Goal: Information Seeking & Learning: Learn about a topic

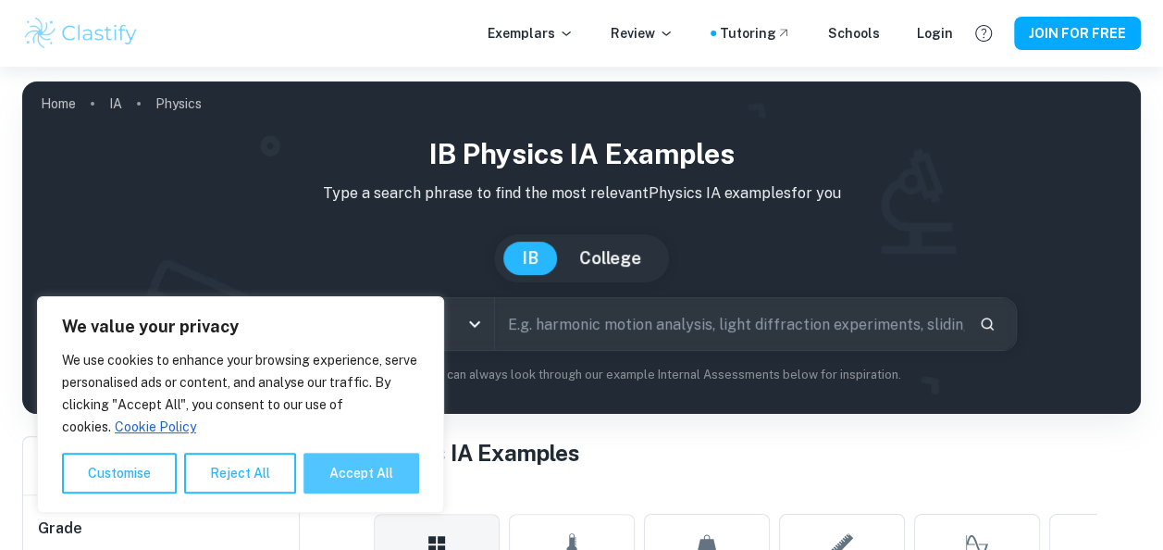
click at [324, 484] on button "Accept All" at bounding box center [362, 473] width 116 height 41
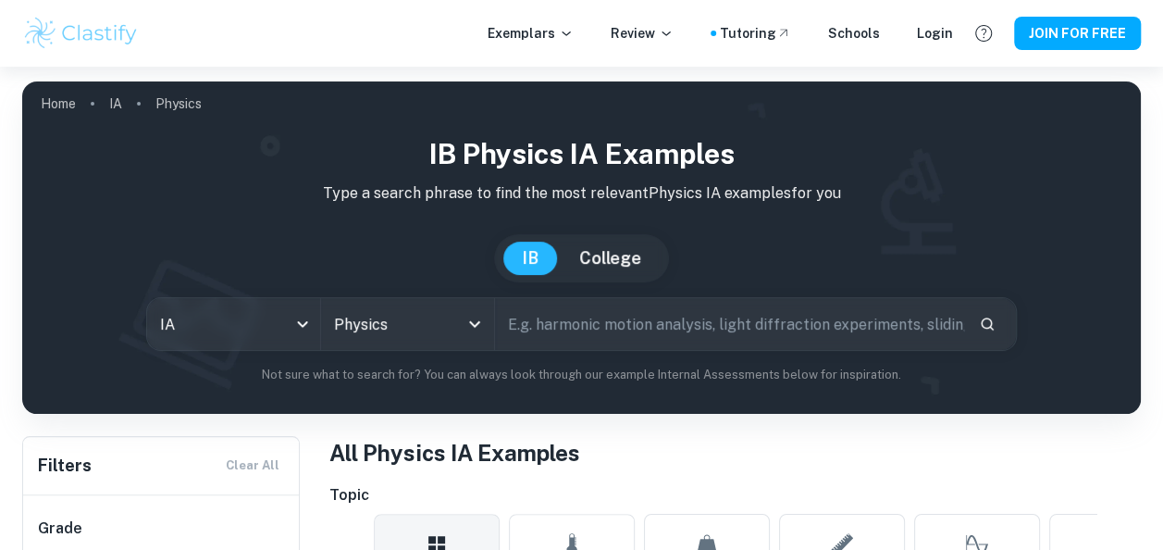
checkbox input "true"
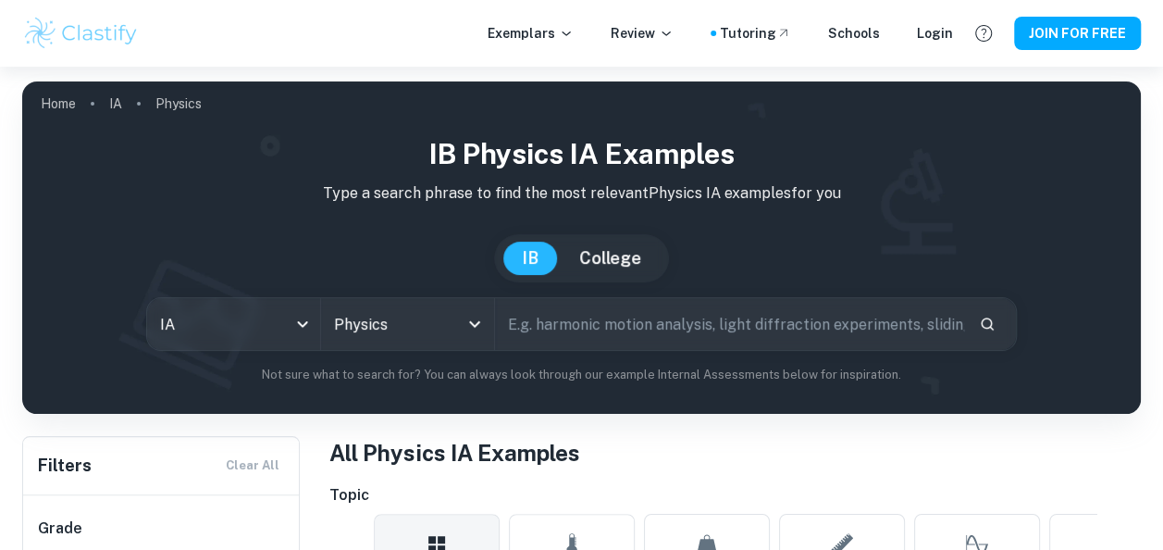
click at [513, 324] on input "text" at bounding box center [730, 324] width 470 height 52
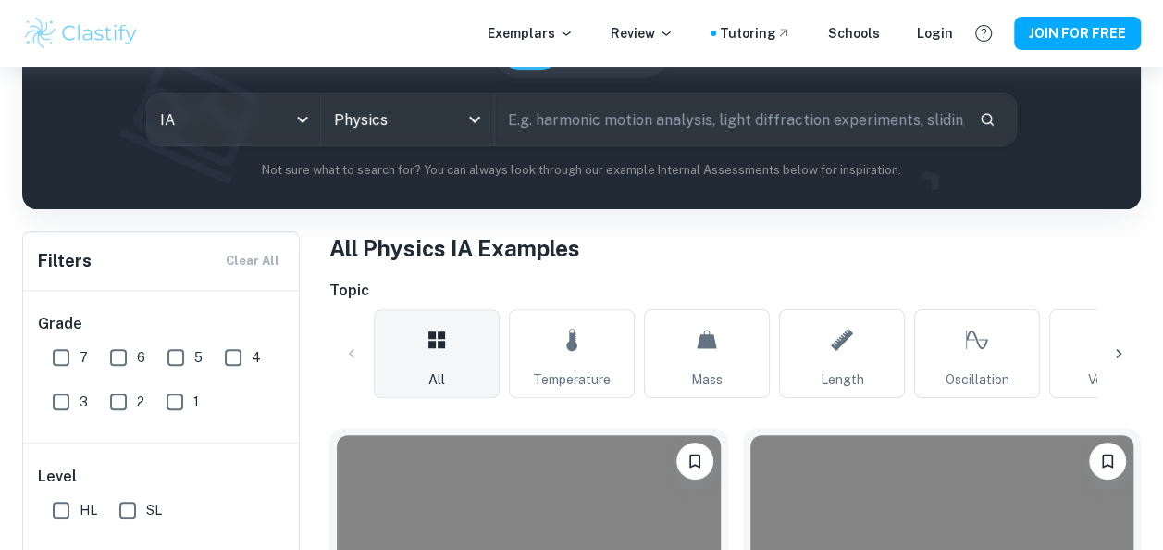
scroll to position [337, 0]
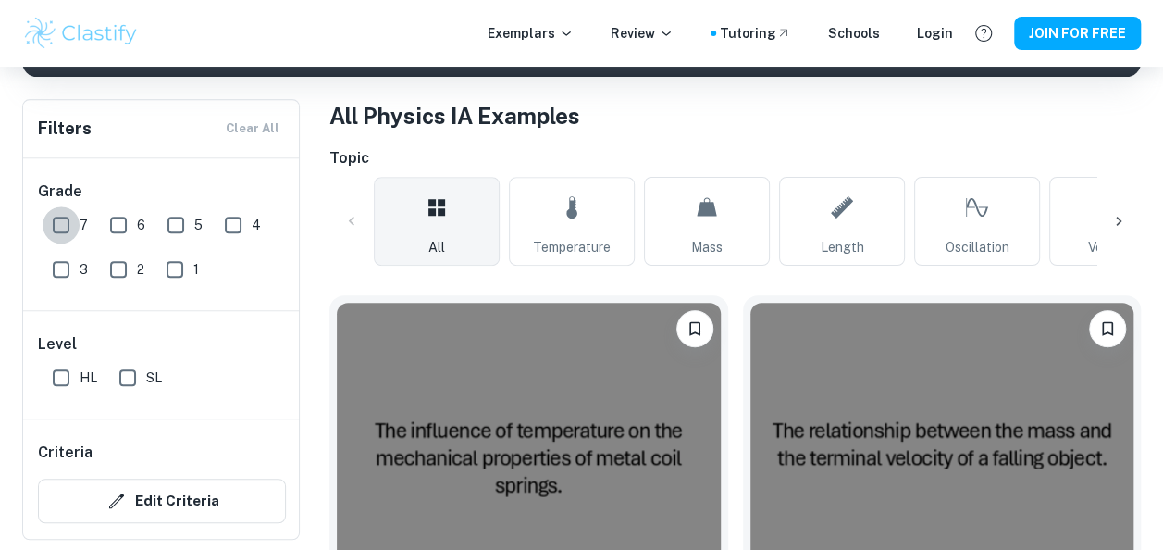
click at [70, 230] on input "7" at bounding box center [61, 224] width 37 height 37
checkbox input "true"
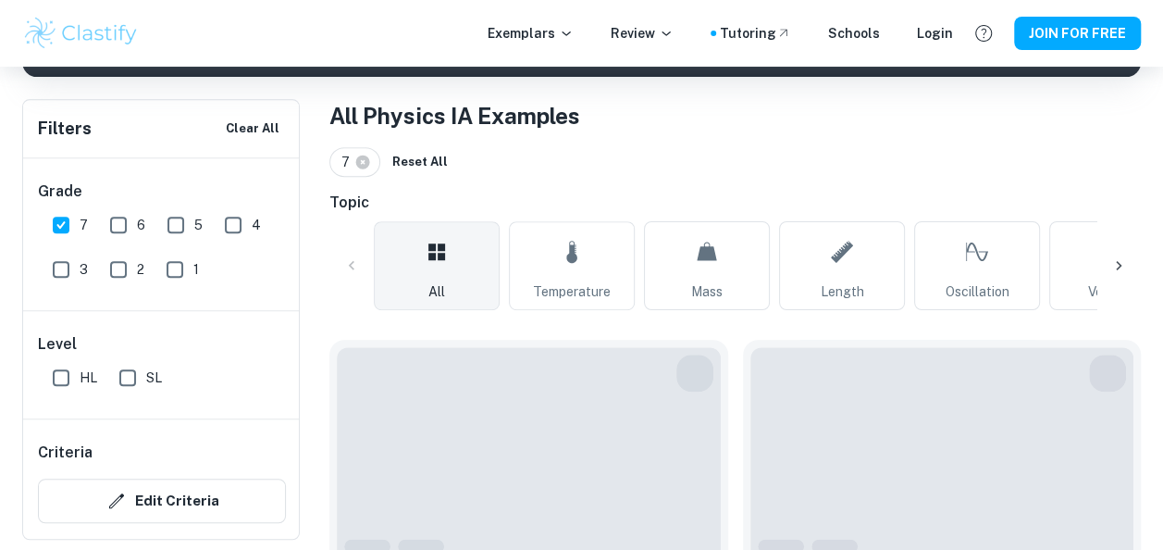
click at [117, 223] on input "6" at bounding box center [118, 224] width 37 height 37
checkbox input "true"
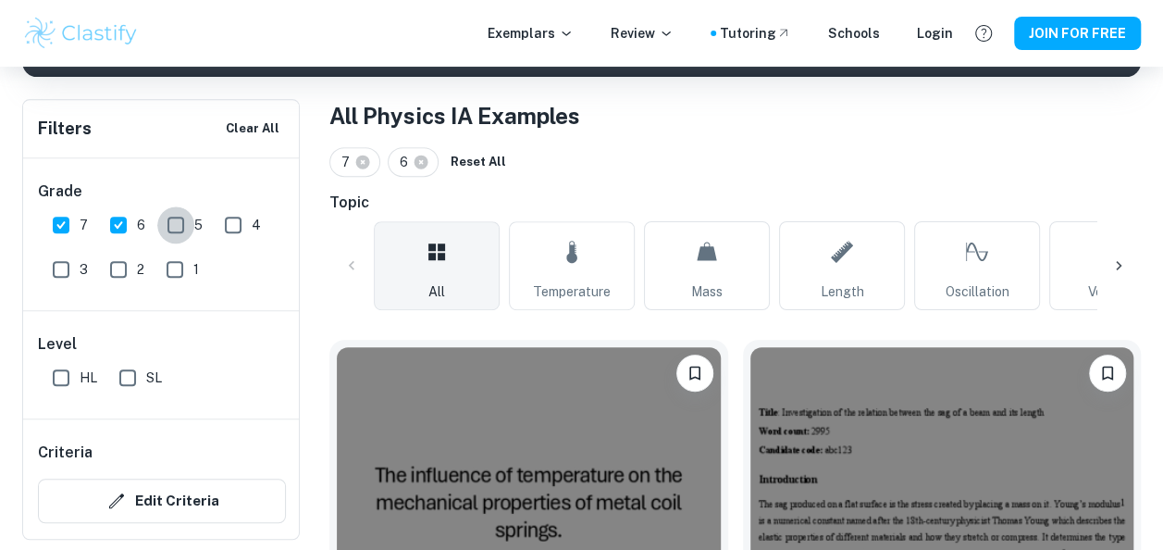
click at [168, 222] on input "5" at bounding box center [175, 224] width 37 height 37
checkbox input "true"
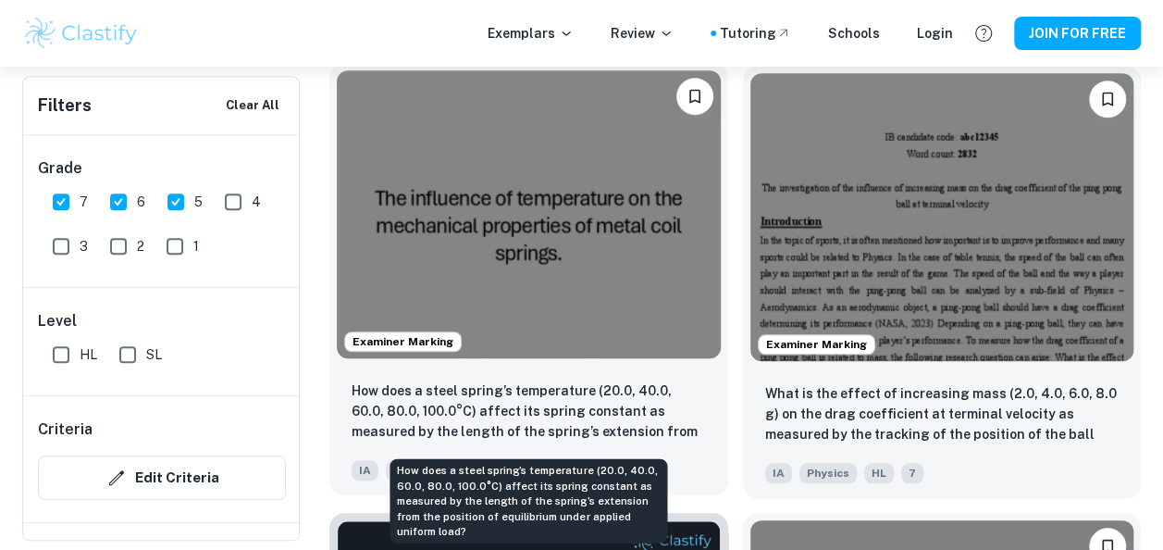
scroll to position [638, 0]
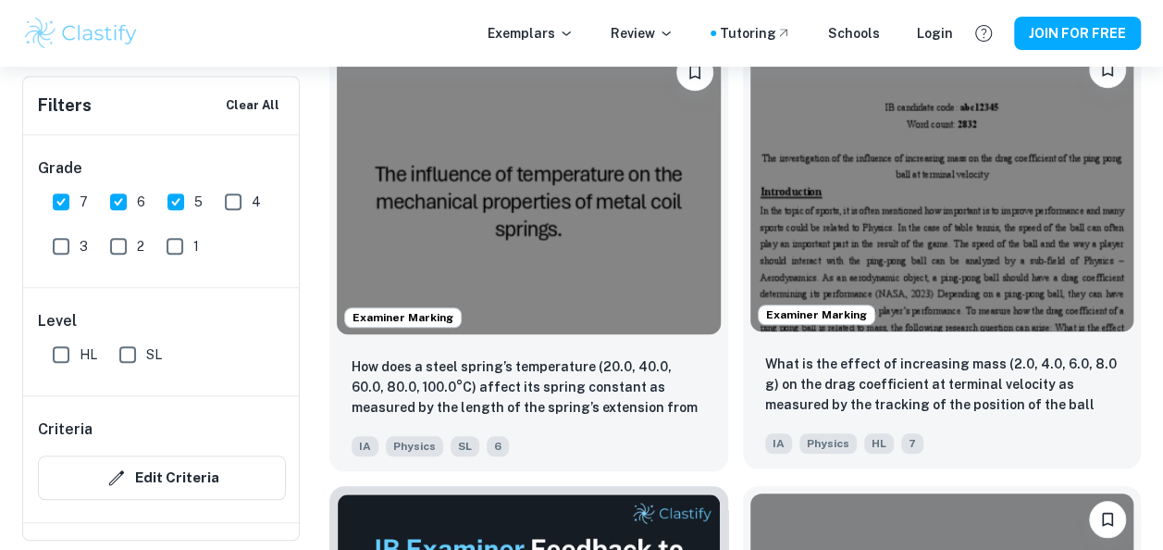
click at [900, 263] on img at bounding box center [943, 187] width 384 height 288
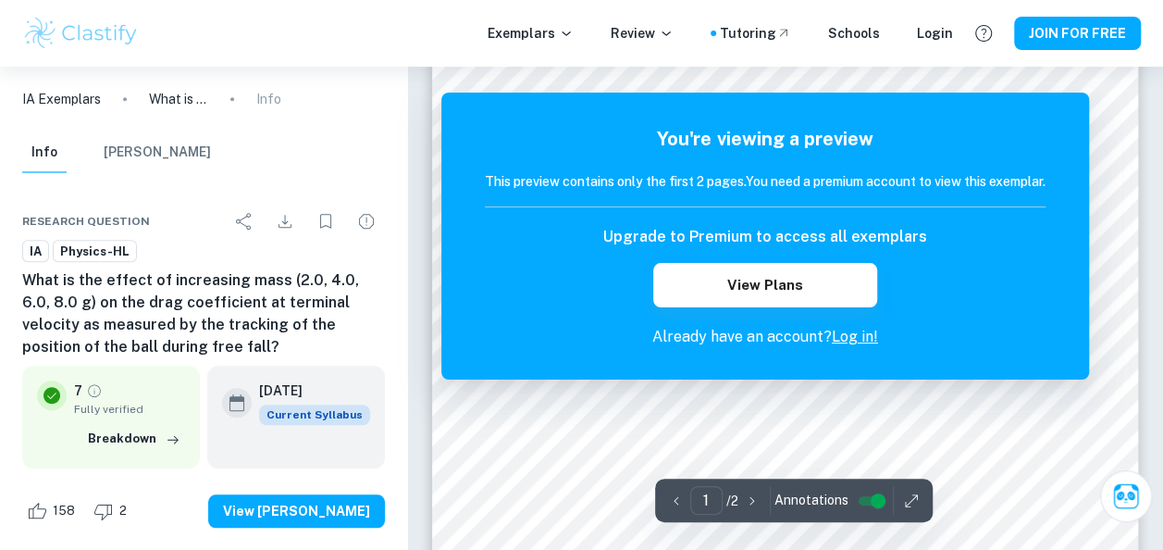
scroll to position [521, 0]
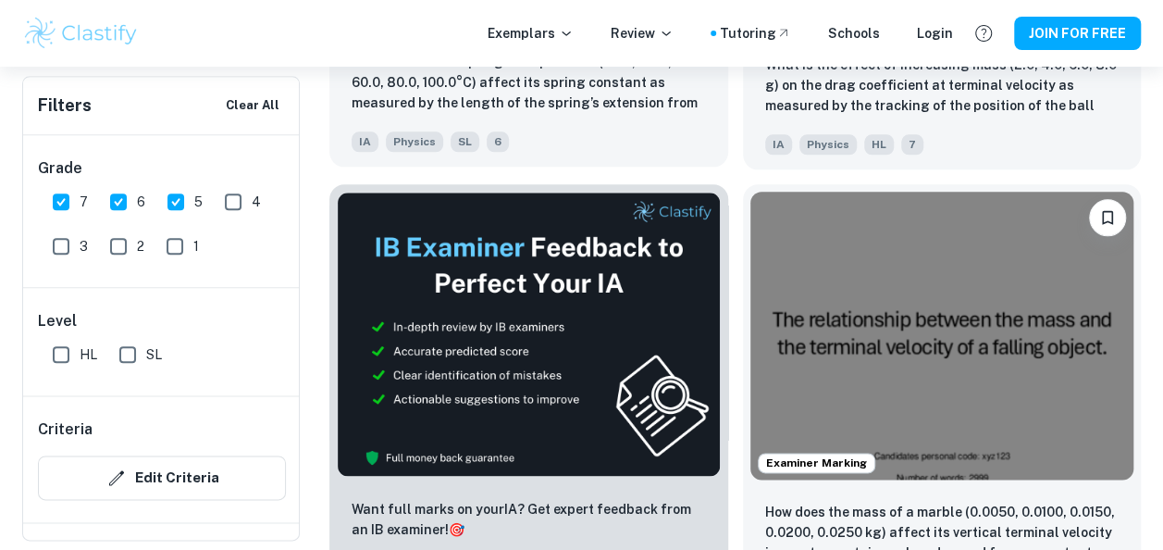
scroll to position [1067, 0]
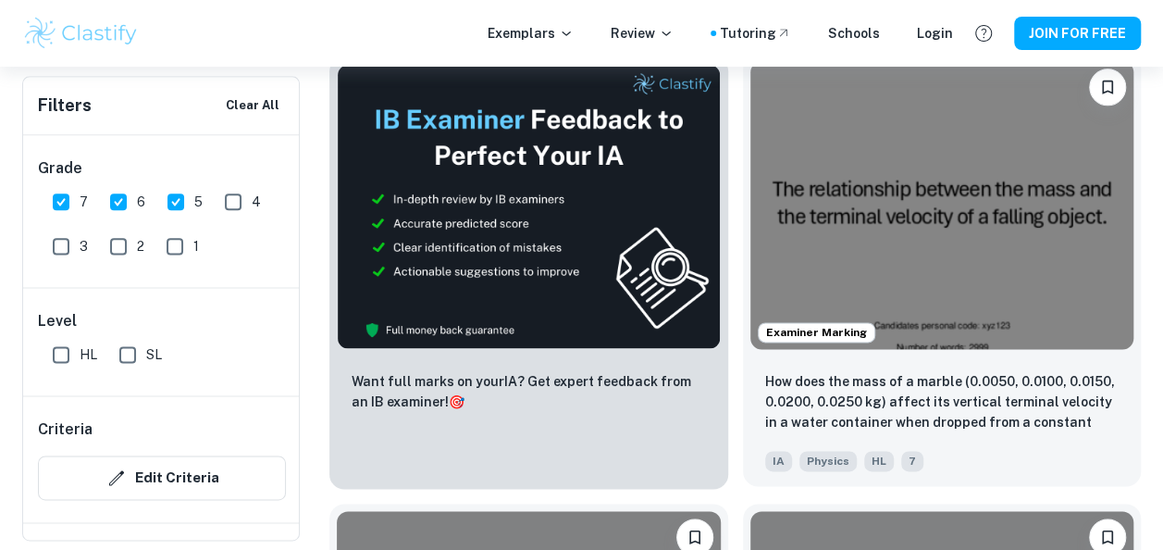
click at [826, 206] on img at bounding box center [943, 205] width 384 height 288
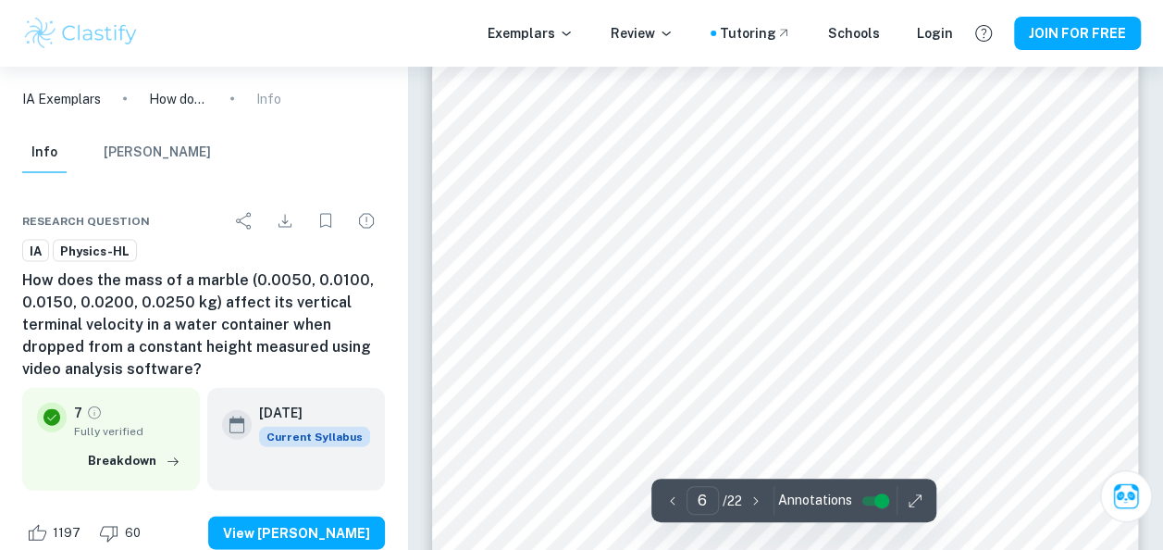
scroll to position [5242, 0]
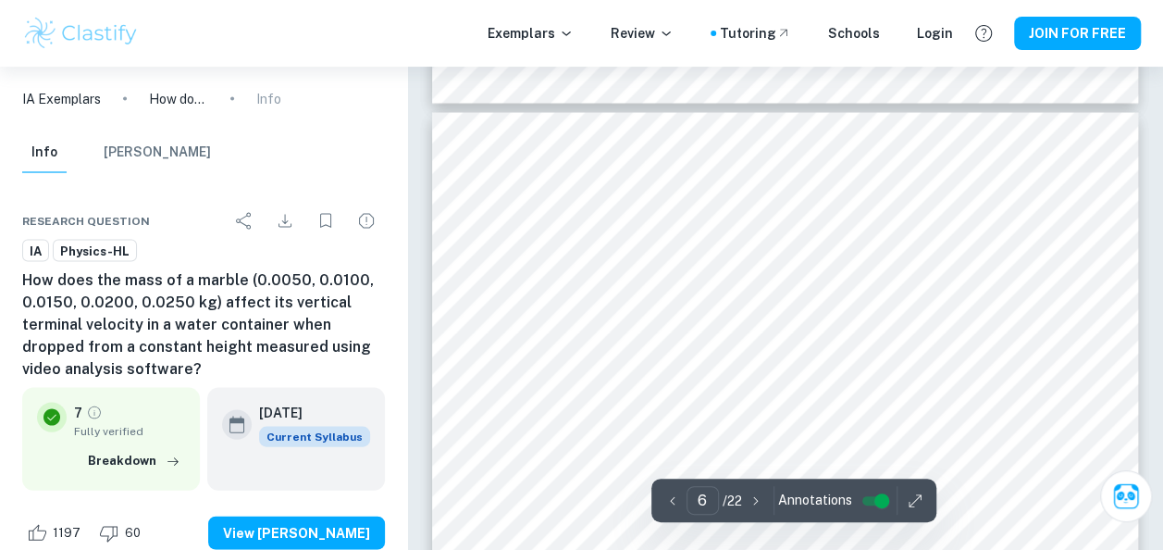
click at [363, 105] on div "IA Exemplars How does the mass of a marble (0.0050, 0.0100, 0.0150, 0.0200, 0.0…" at bounding box center [203, 99] width 407 height 65
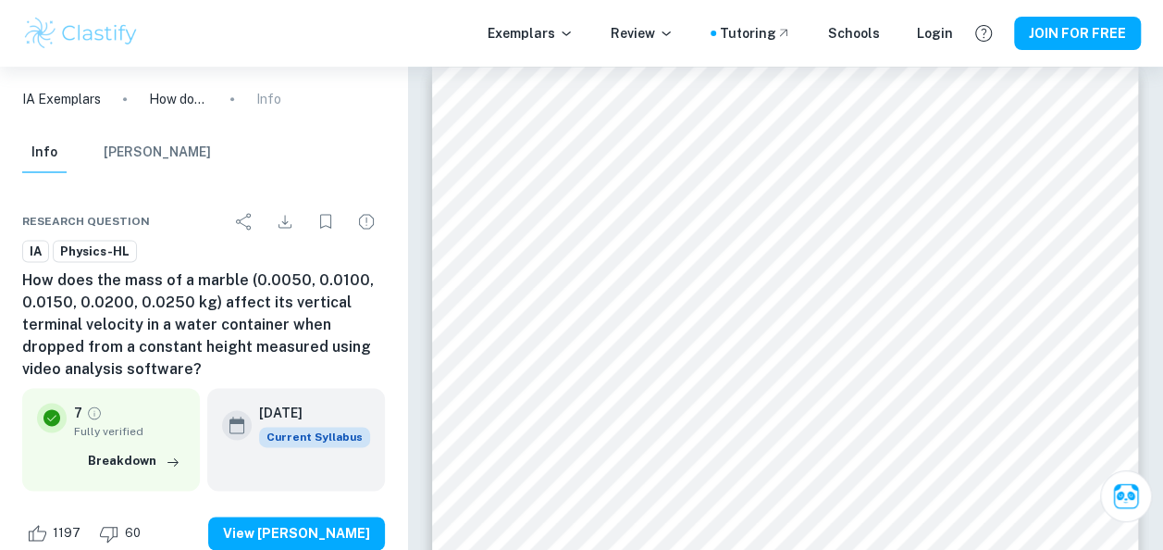
scroll to position [1142, 0]
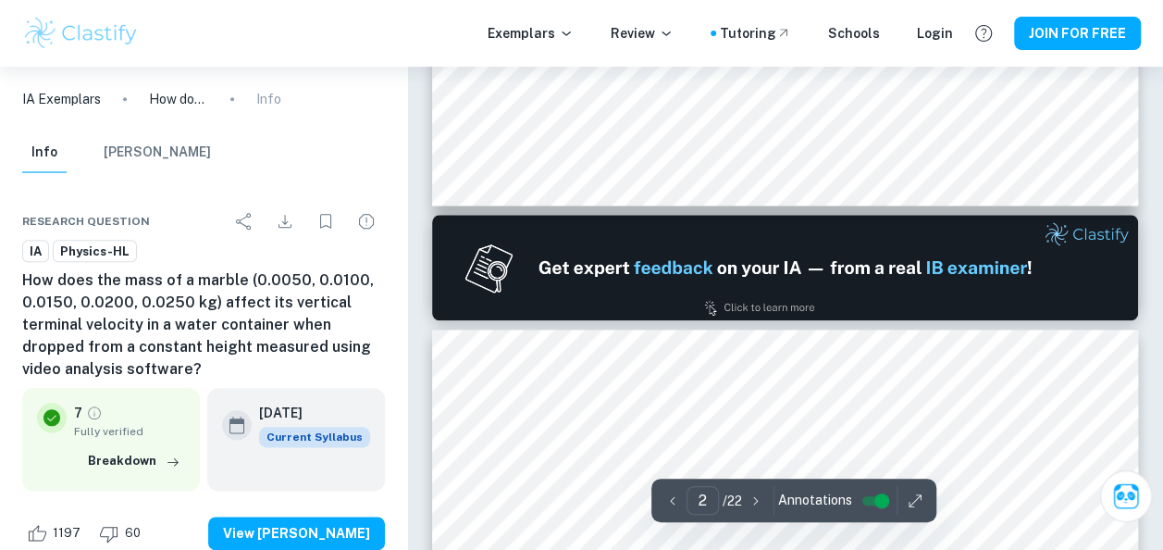
type input "1"
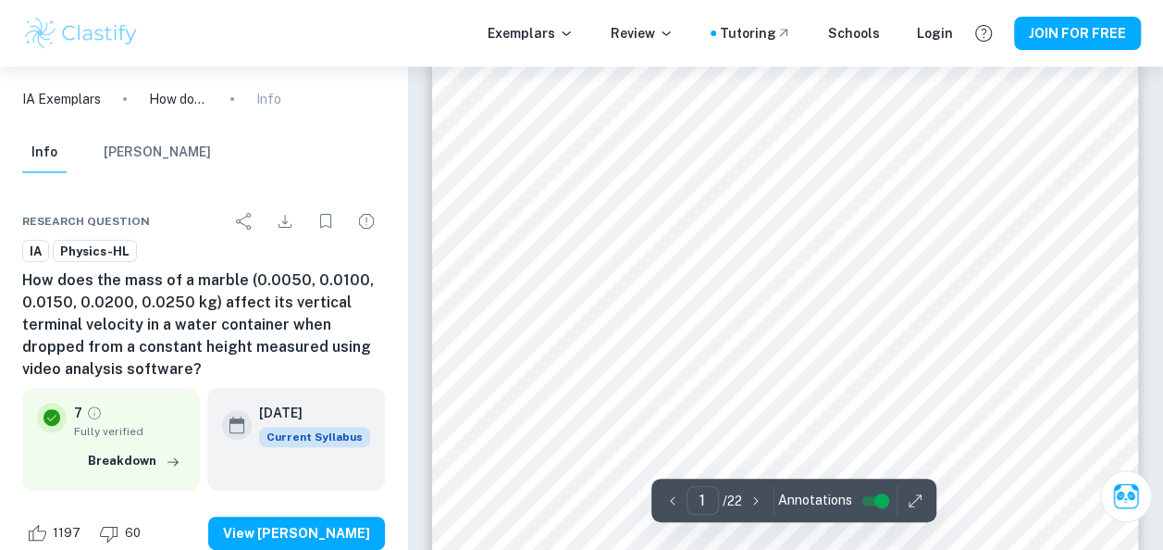
scroll to position [74, 0]
